Goal: Task Accomplishment & Management: Manage account settings

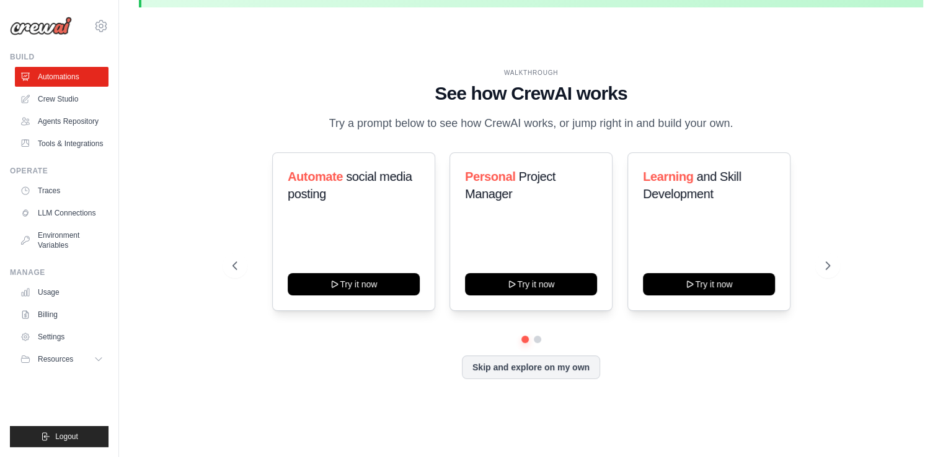
scroll to position [43, 0]
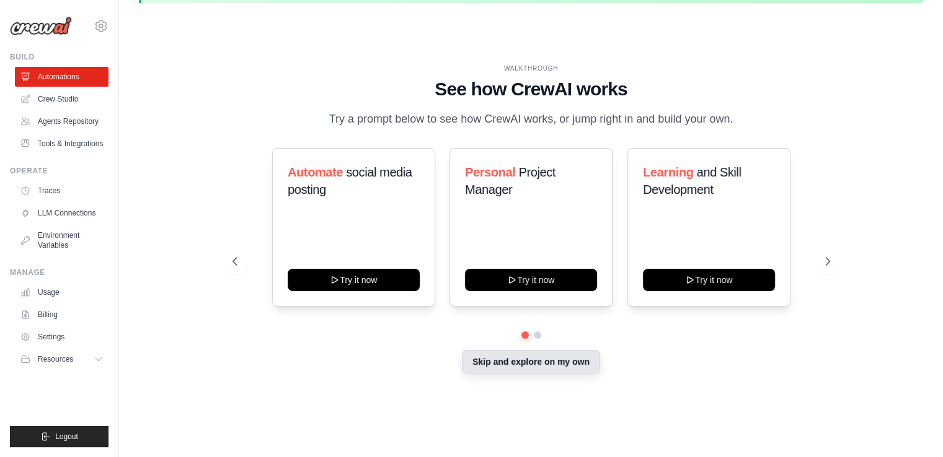
click at [571, 370] on button "Skip and explore on my own" at bounding box center [531, 362] width 138 height 24
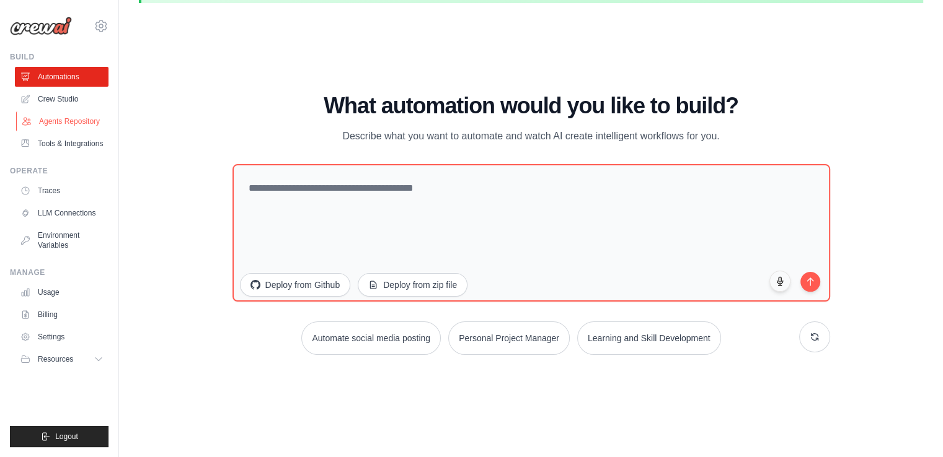
click at [52, 127] on link "Agents Repository" at bounding box center [63, 122] width 94 height 20
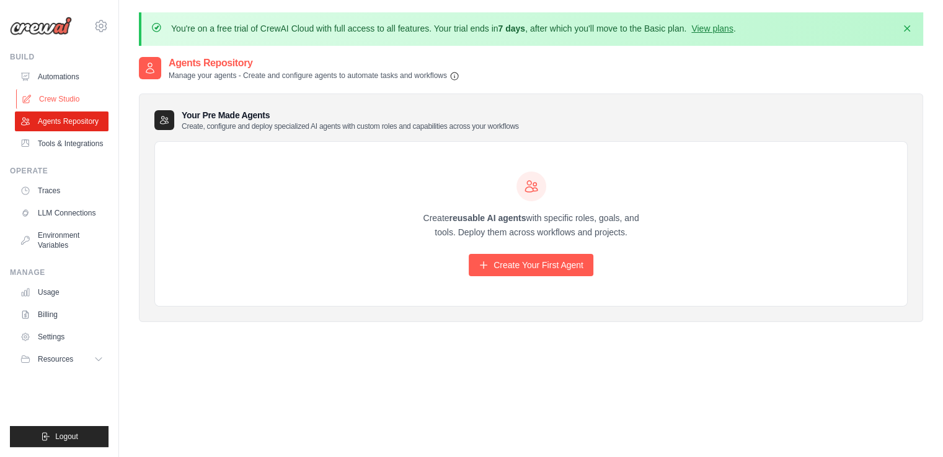
click at [61, 105] on link "Crew Studio" at bounding box center [63, 99] width 94 height 20
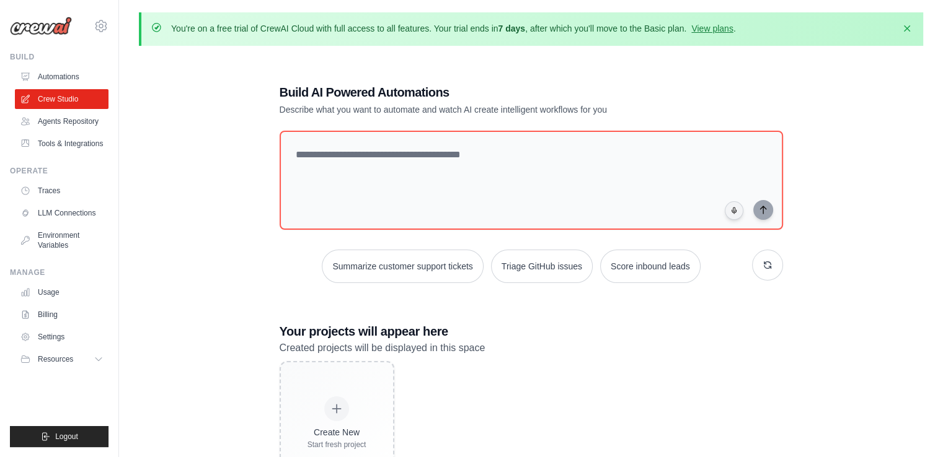
click at [64, 188] on link "Traces" at bounding box center [62, 191] width 94 height 20
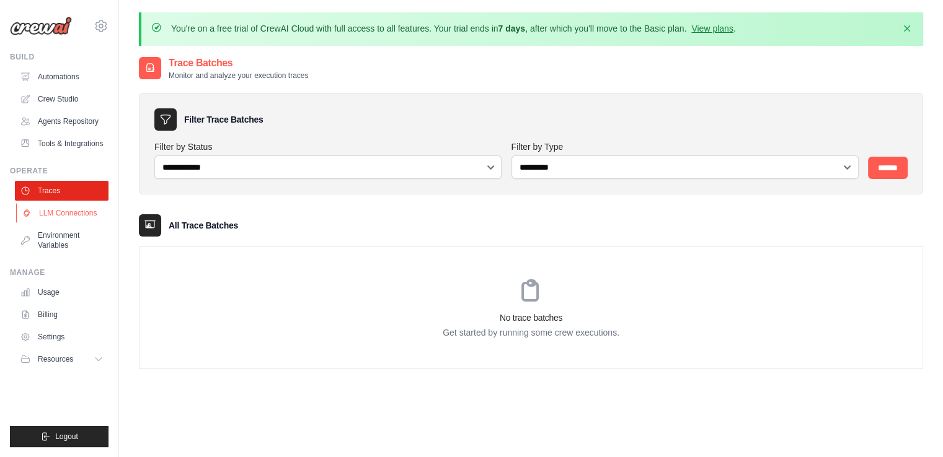
click at [67, 215] on link "LLM Connections" at bounding box center [63, 213] width 94 height 20
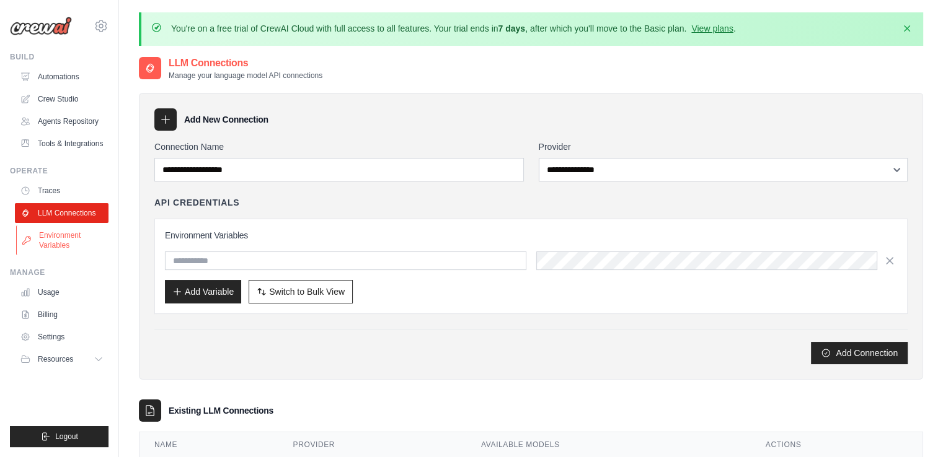
click at [64, 232] on link "Environment Variables" at bounding box center [63, 241] width 94 height 30
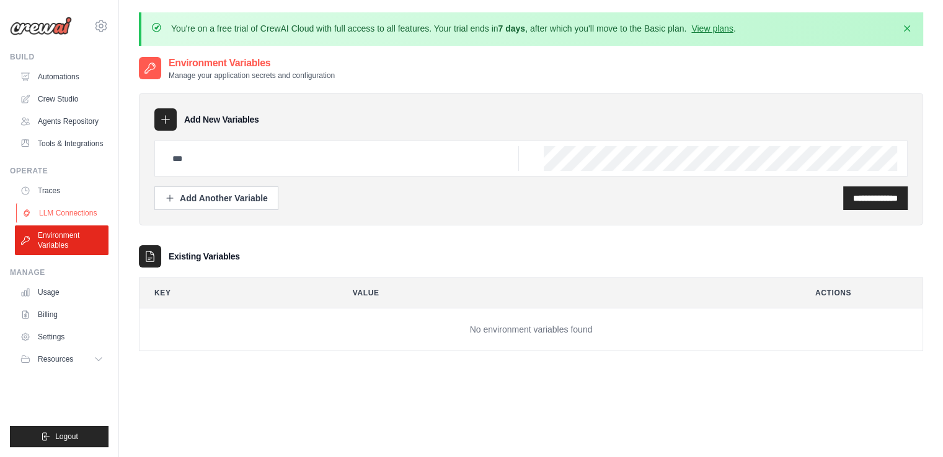
click at [60, 219] on link "LLM Connections" at bounding box center [63, 213] width 94 height 20
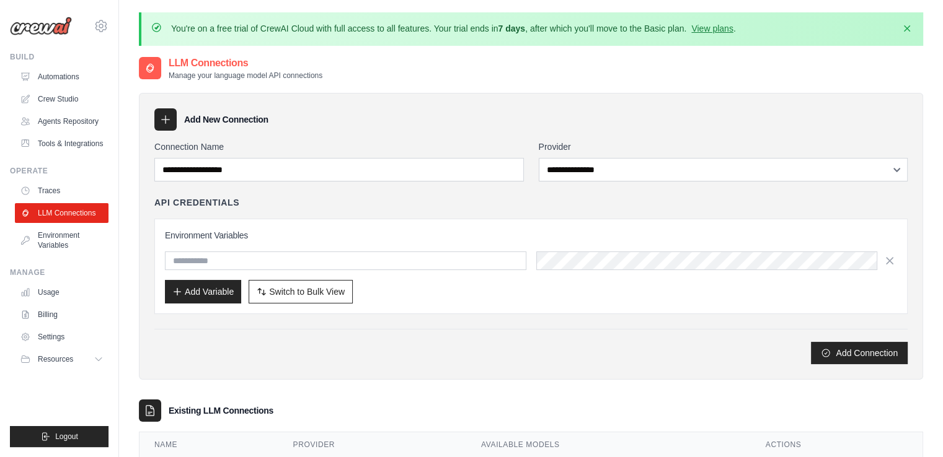
click at [60, 236] on link "Environment Variables" at bounding box center [62, 241] width 94 height 30
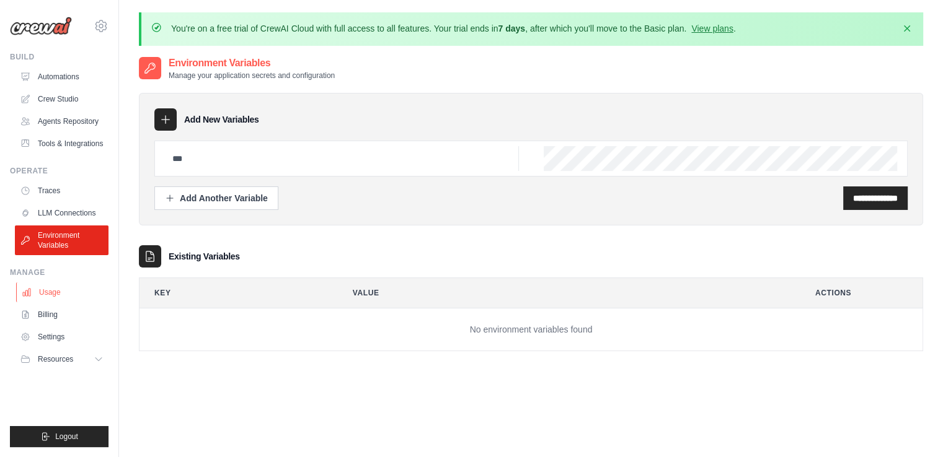
click at [48, 291] on link "Usage" at bounding box center [63, 293] width 94 height 20
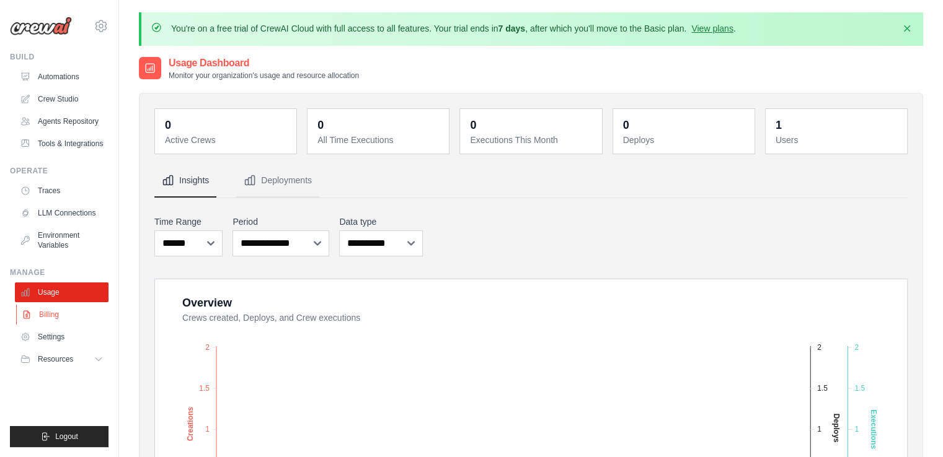
click at [50, 315] on link "Billing" at bounding box center [63, 315] width 94 height 20
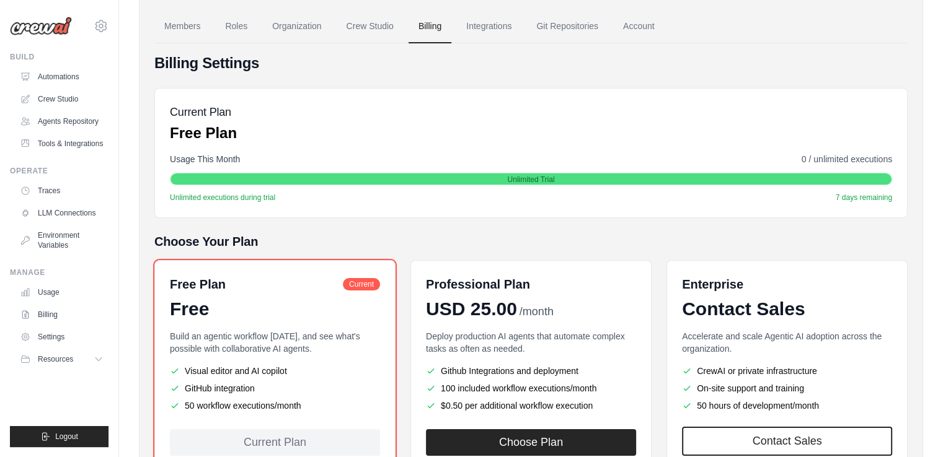
scroll to position [113, 0]
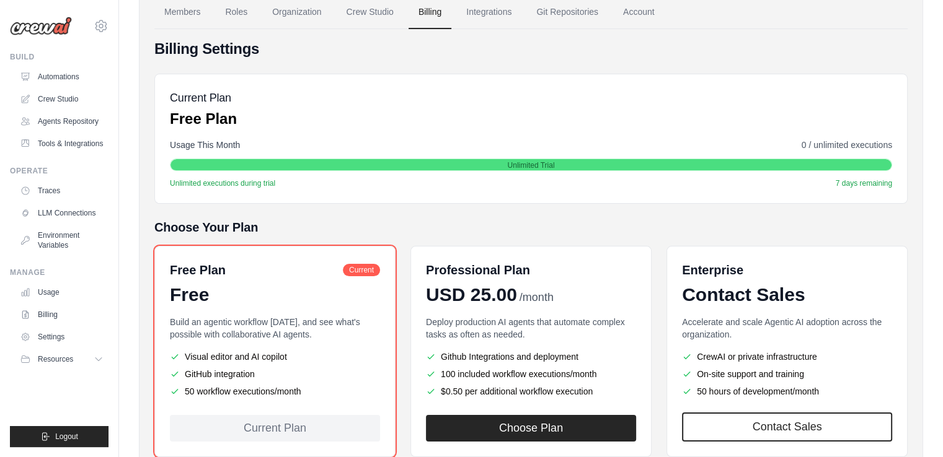
click at [280, 436] on div "Current Plan" at bounding box center [275, 428] width 210 height 27
click at [278, 415] on div "Current Plan" at bounding box center [275, 428] width 210 height 27
click at [66, 355] on span "Resources" at bounding box center [56, 360] width 35 height 10
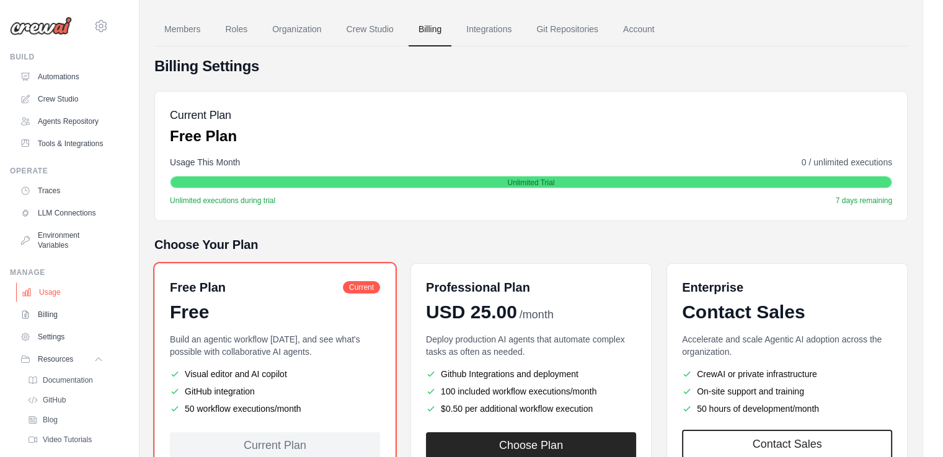
scroll to position [94, 0]
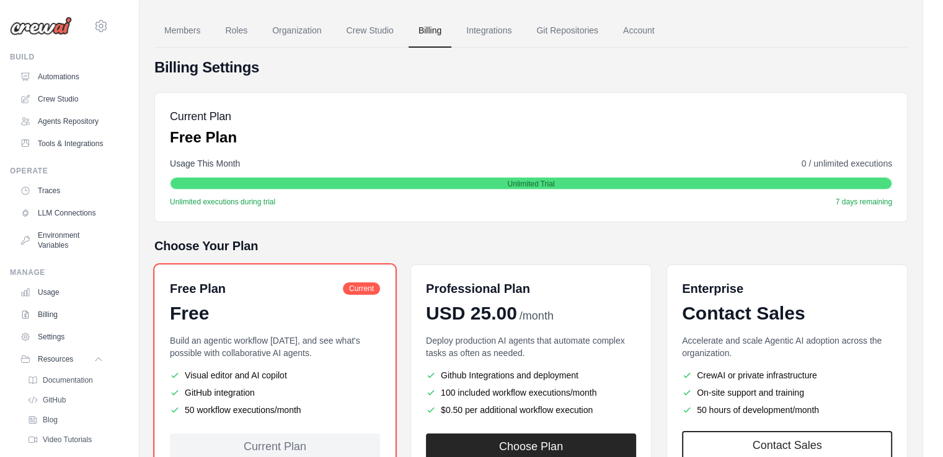
click at [90, 38] on div "[DOMAIN_NAME][EMAIL_ADDRESS][DOMAIN_NAME] Settings" at bounding box center [59, 20] width 99 height 40
click at [624, 27] on link "Account" at bounding box center [638, 30] width 51 height 33
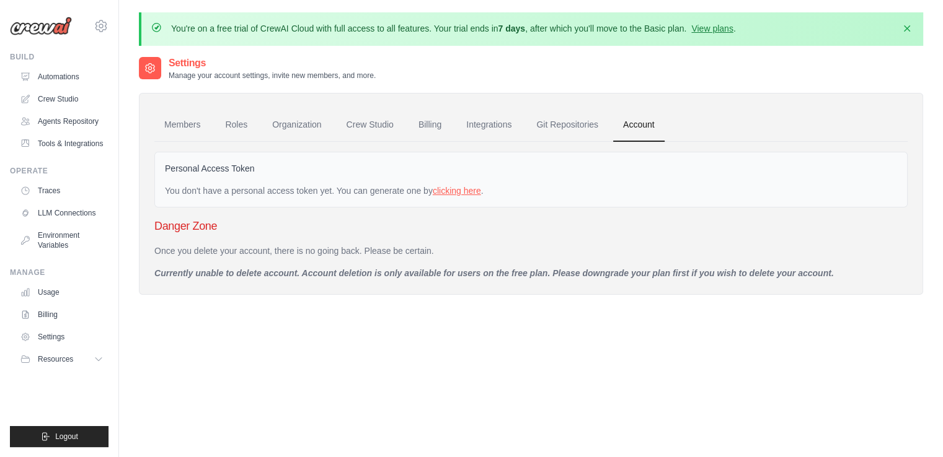
click at [470, 189] on link "clicking here" at bounding box center [457, 191] width 48 height 10
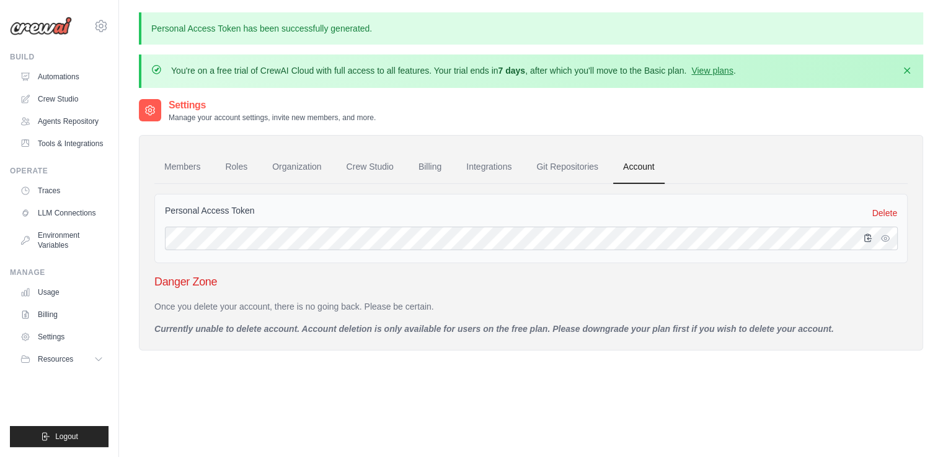
click at [865, 242] on button "button" at bounding box center [867, 238] width 15 height 15
click at [888, 236] on icon "button" at bounding box center [885, 238] width 10 height 10
click at [708, 71] on link "View plans" at bounding box center [712, 71] width 42 height 10
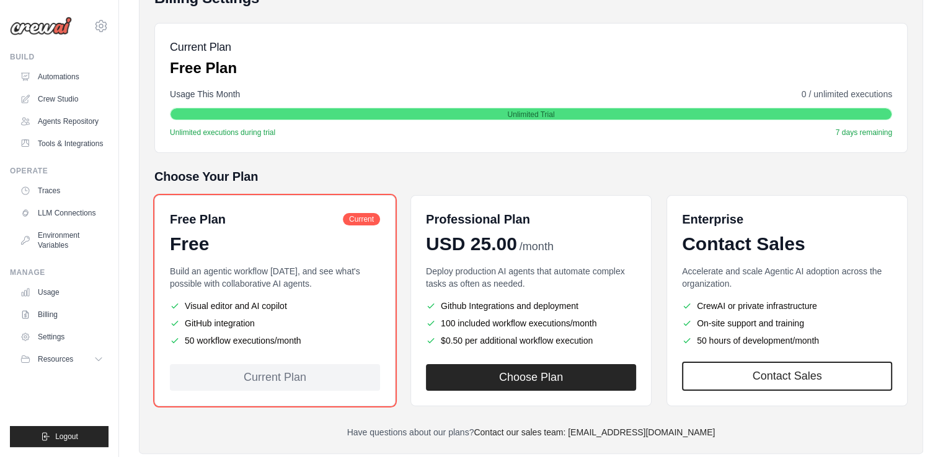
scroll to position [165, 0]
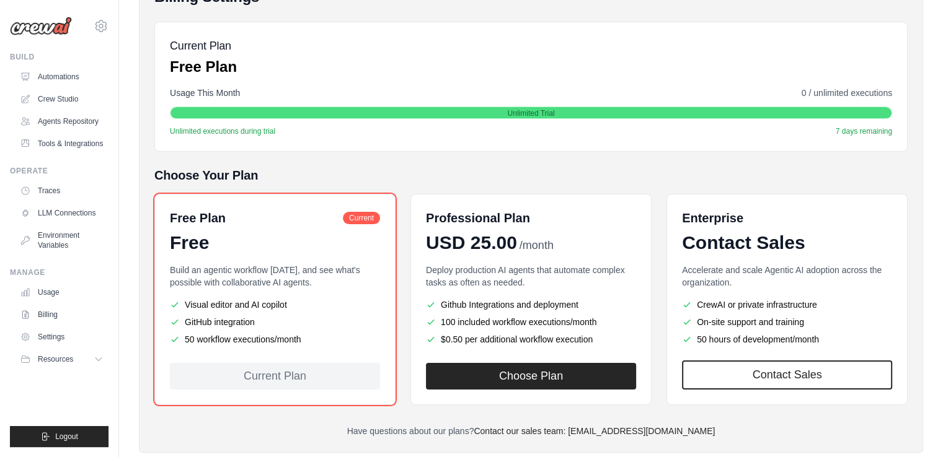
click at [659, 161] on div "Billing Settings Current Plan Free Plan Usage This Month 0 / unlimited executio…" at bounding box center [530, 212] width 753 height 451
click at [311, 255] on div "Free Plan Current Free Build an agentic workflow [DATE], and see what's possibl…" at bounding box center [274, 299] width 241 height 211
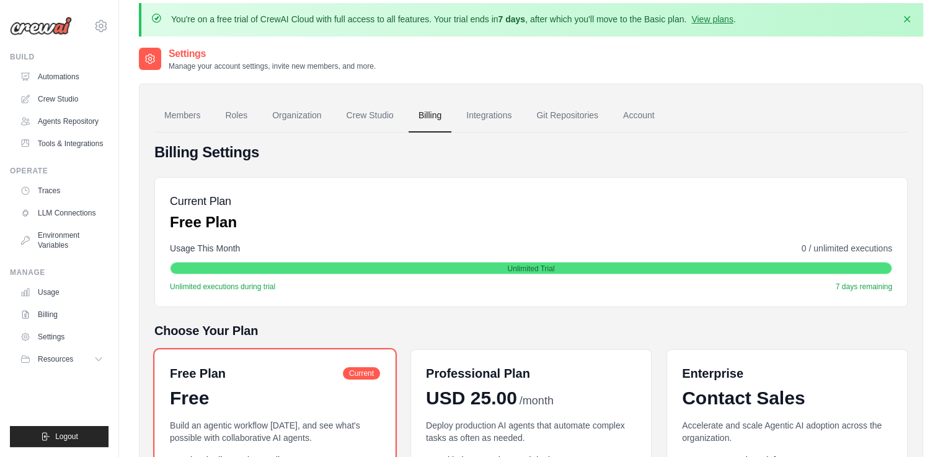
scroll to position [0, 0]
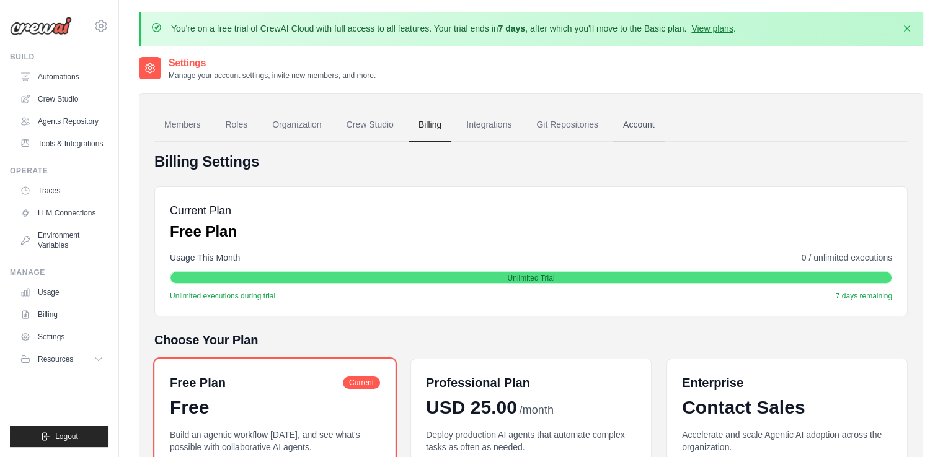
click at [619, 125] on link "Account" at bounding box center [638, 124] width 51 height 33
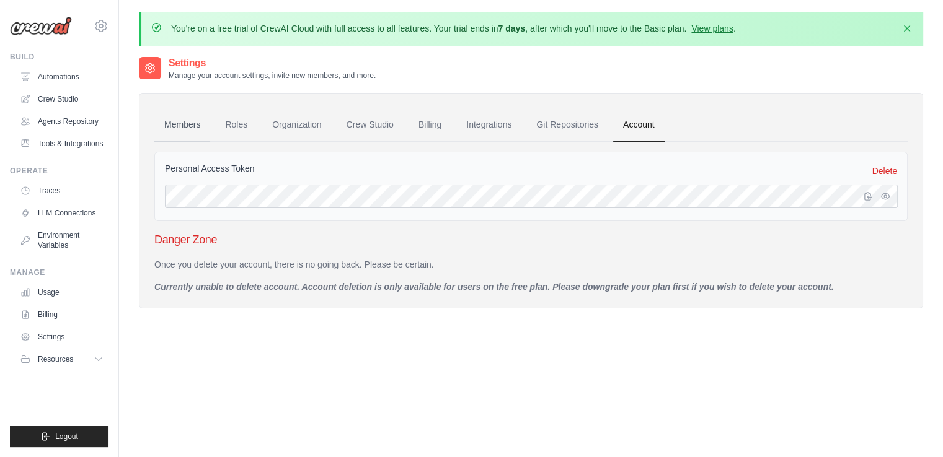
click at [198, 123] on link "Members" at bounding box center [182, 124] width 56 height 33
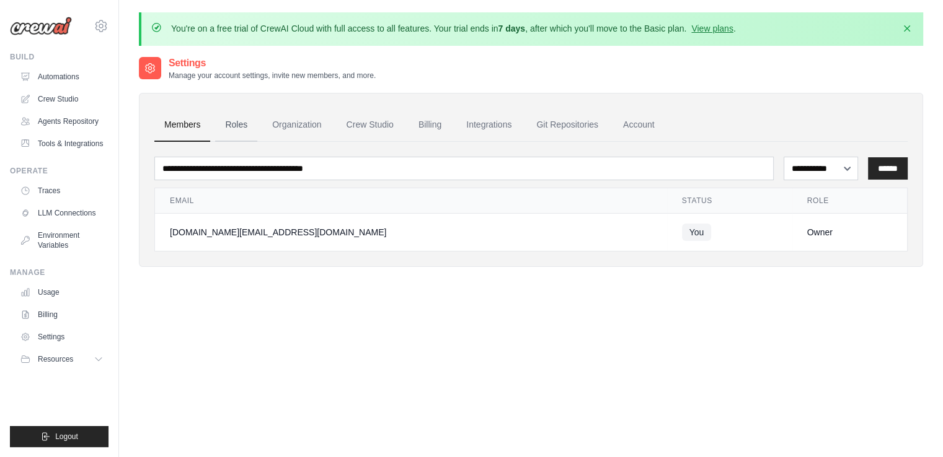
click at [249, 122] on link "Roles" at bounding box center [236, 124] width 42 height 33
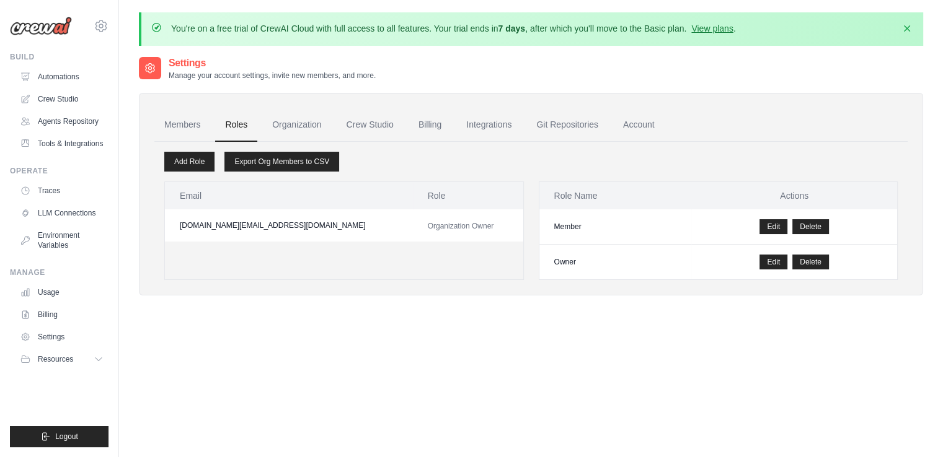
click at [276, 125] on link "Organization" at bounding box center [296, 124] width 69 height 33
